Goal: Task Accomplishment & Management: Use online tool/utility

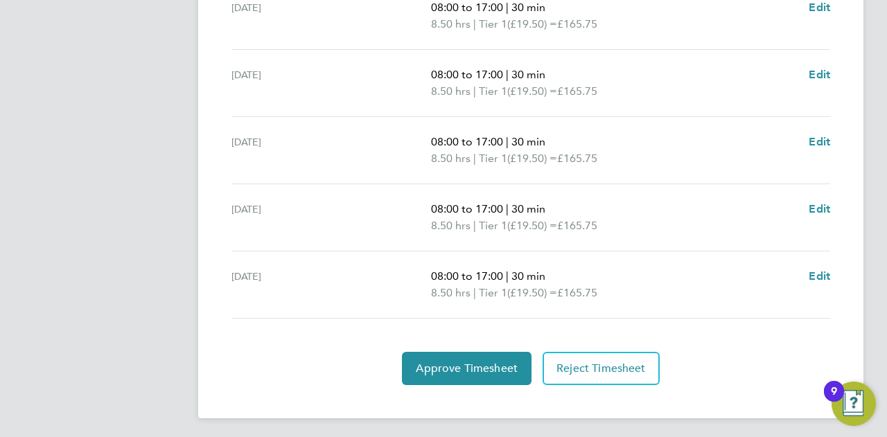
scroll to position [561, 0]
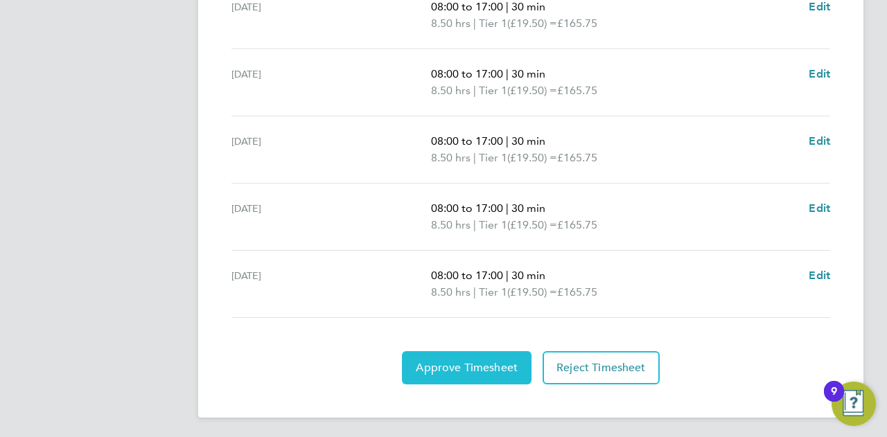
click at [472, 362] on span "Approve Timesheet" at bounding box center [467, 368] width 102 height 14
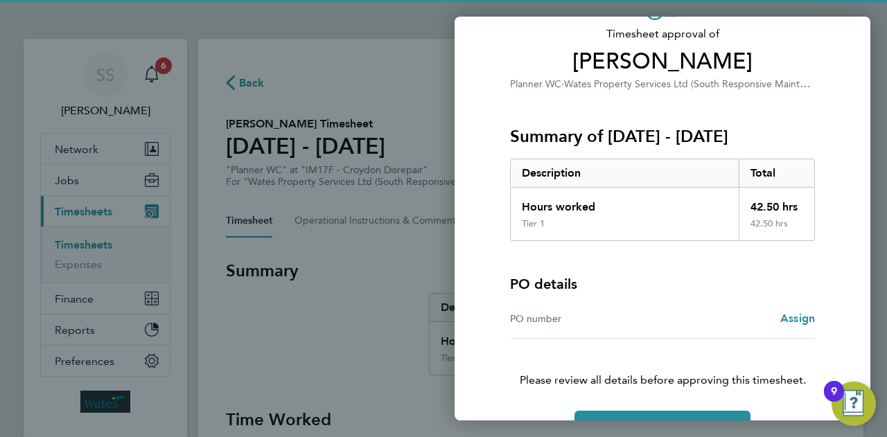
scroll to position [130, 0]
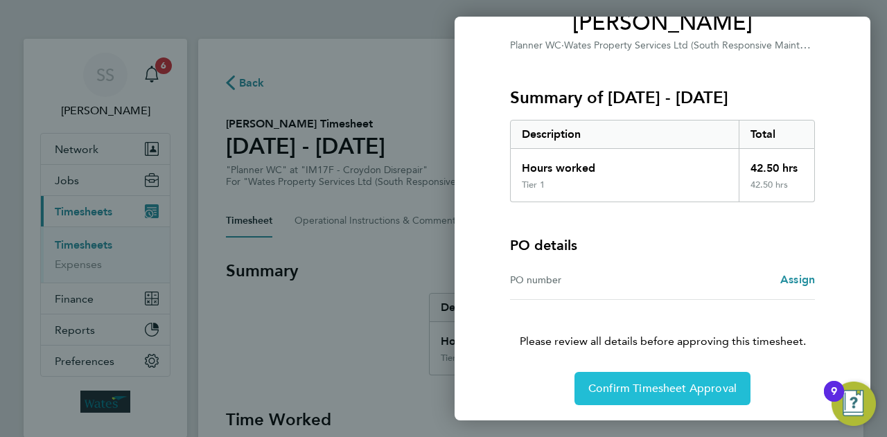
click at [631, 382] on span "Confirm Timesheet Approval" at bounding box center [662, 389] width 148 height 14
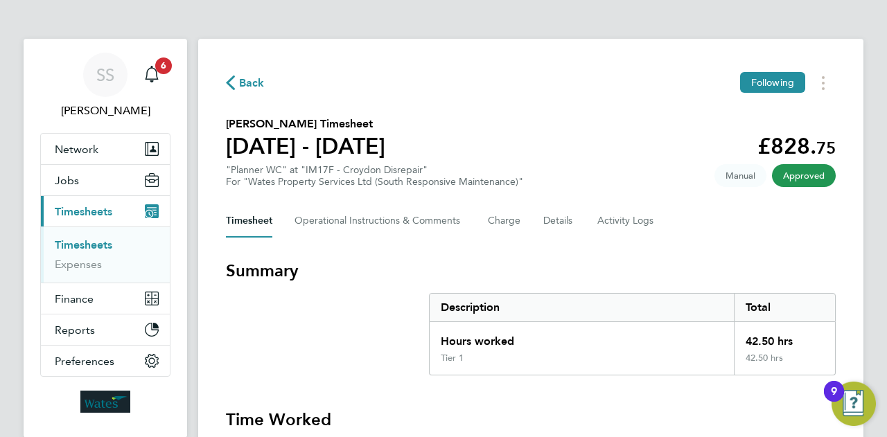
click at [89, 247] on link "Timesheets" at bounding box center [84, 244] width 58 height 13
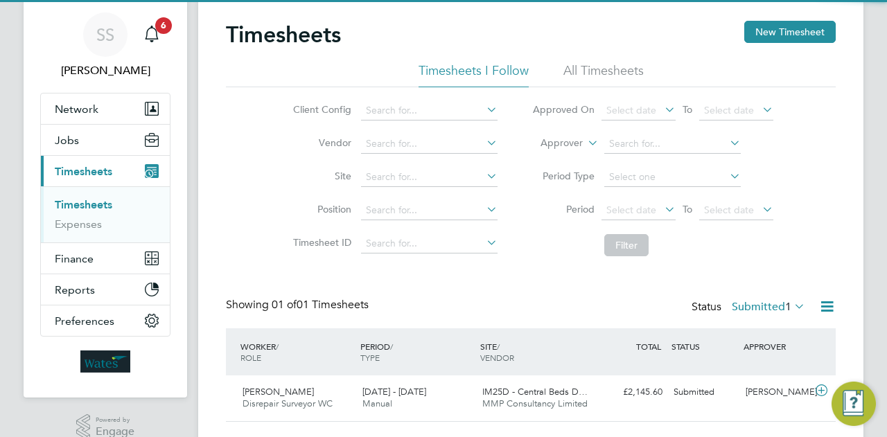
scroll to position [73, 0]
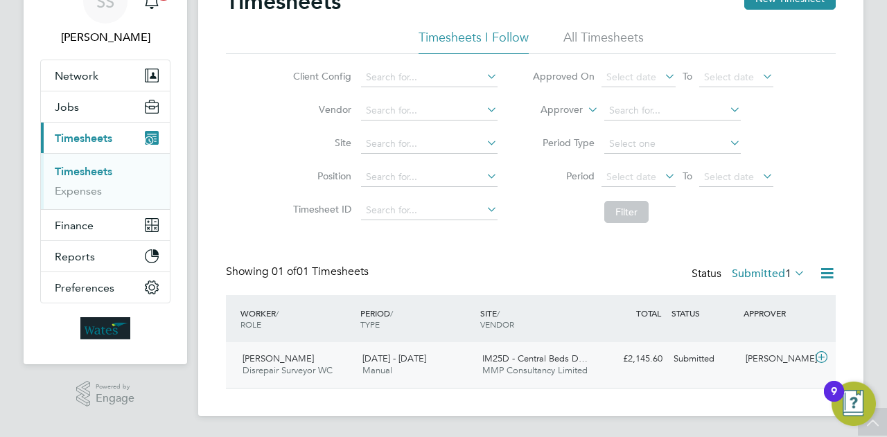
click at [818, 357] on icon at bounding box center [821, 357] width 17 height 11
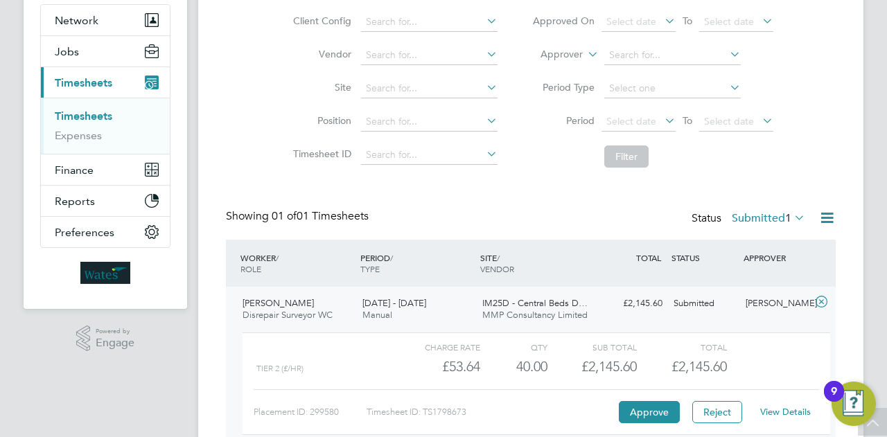
scroll to position [201, 0]
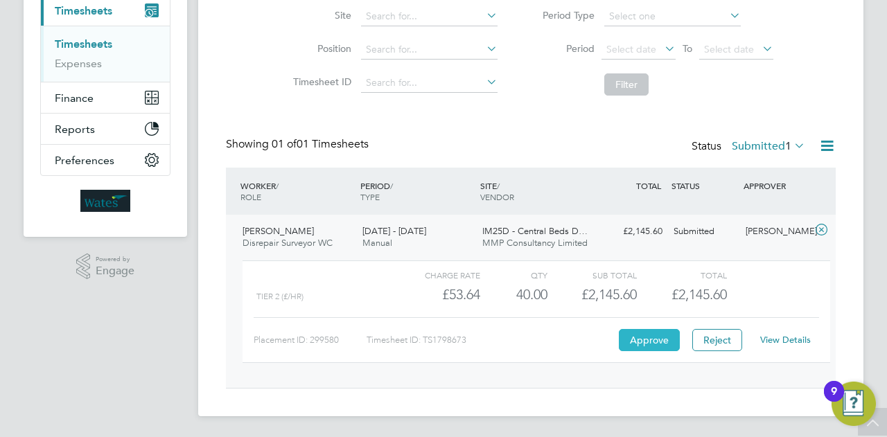
click at [653, 346] on button "Approve" at bounding box center [649, 340] width 61 height 22
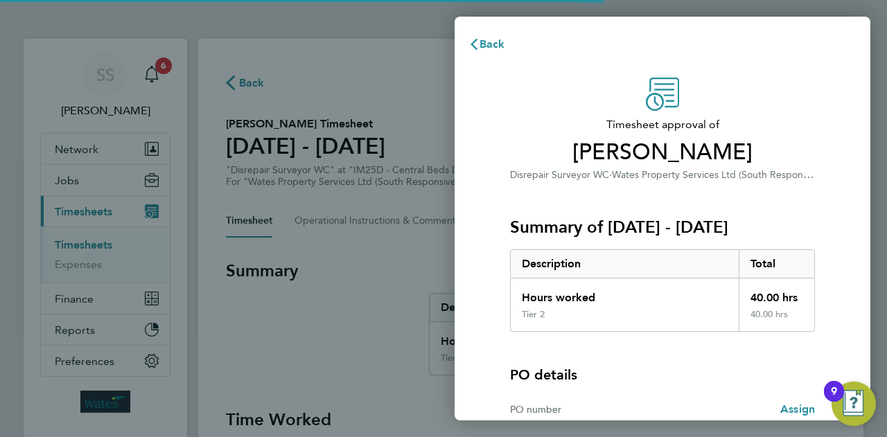
scroll to position [130, 0]
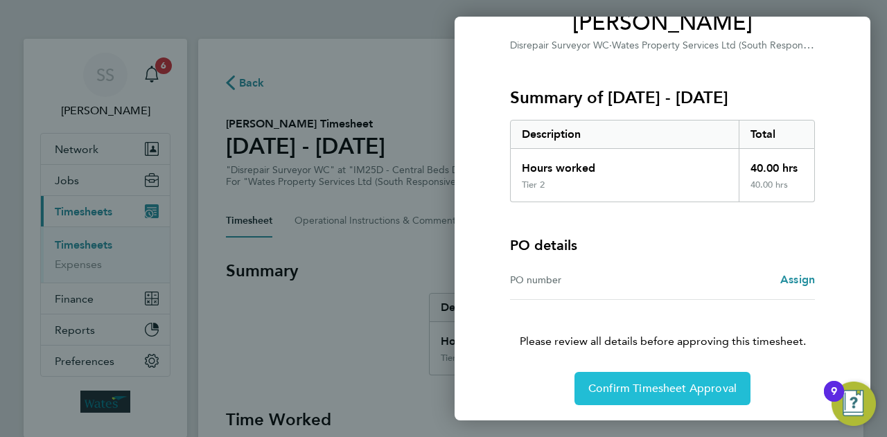
drag, startPoint x: 662, startPoint y: 376, endPoint x: 605, endPoint y: 377, distance: 57.5
click at [662, 376] on button "Confirm Timesheet Approval" at bounding box center [662, 388] width 176 height 33
